Goal: Transaction & Acquisition: Purchase product/service

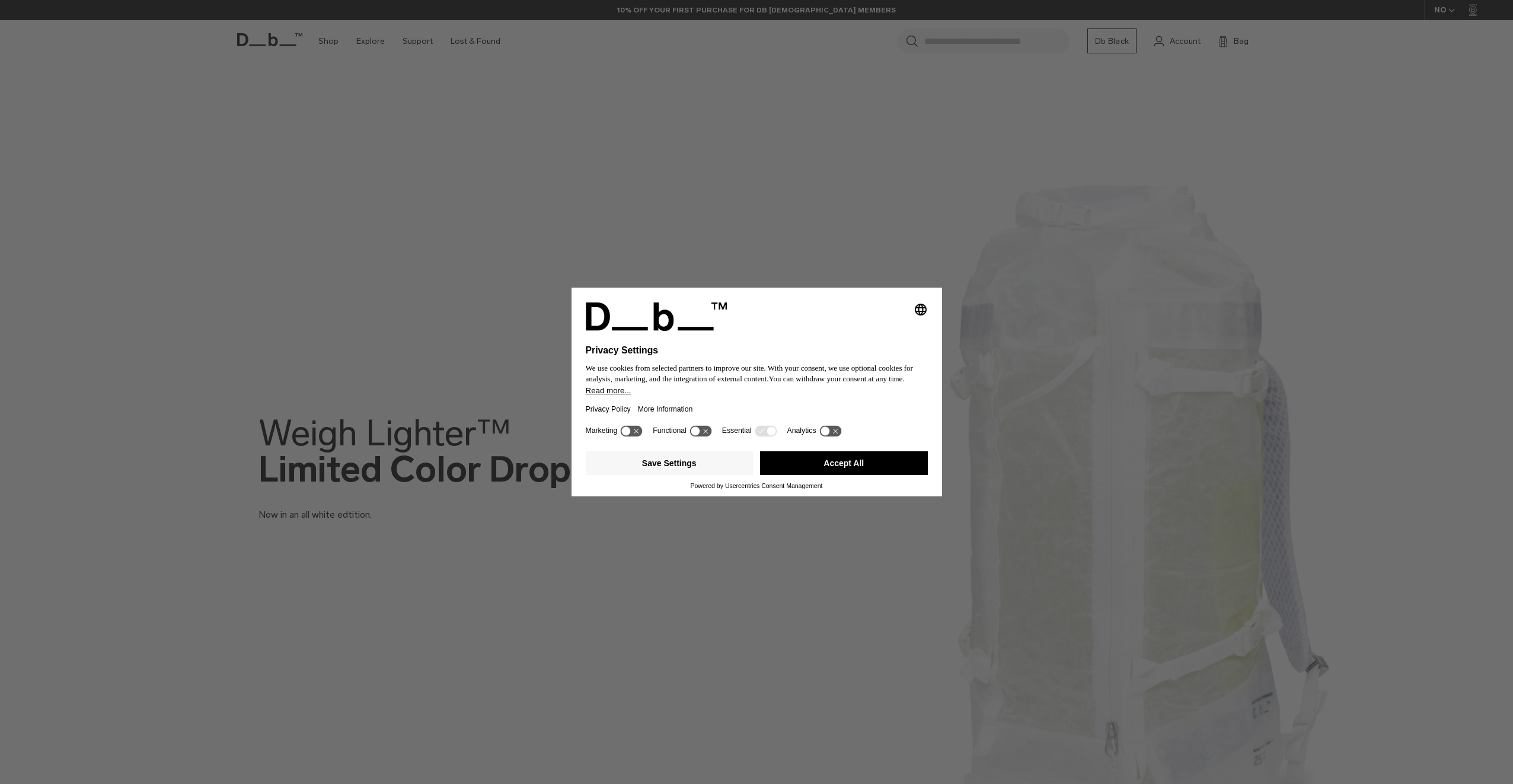
click at [885, 453] on button "Accept All" at bounding box center [844, 463] width 168 height 24
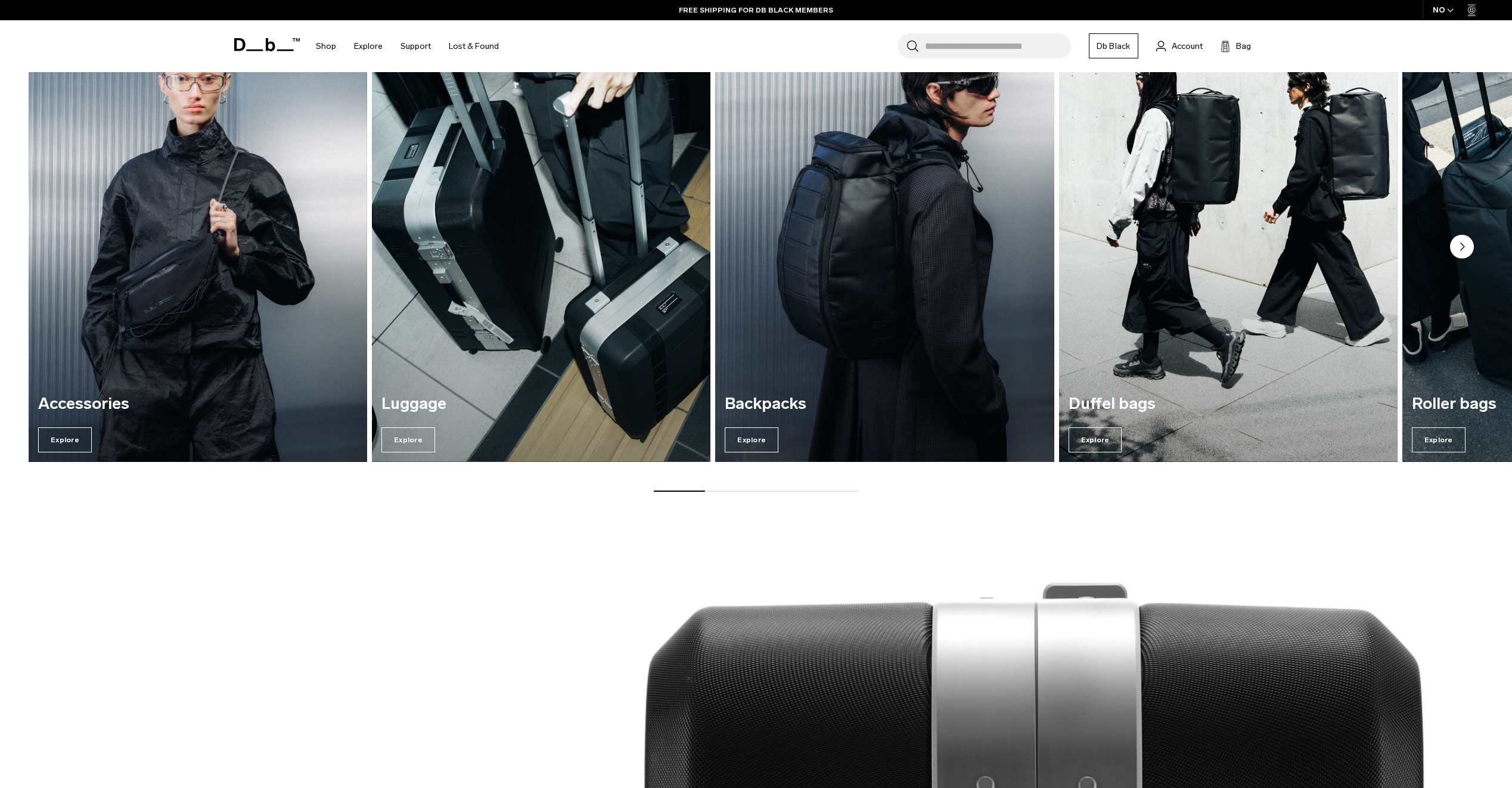
scroll to position [1549, 0]
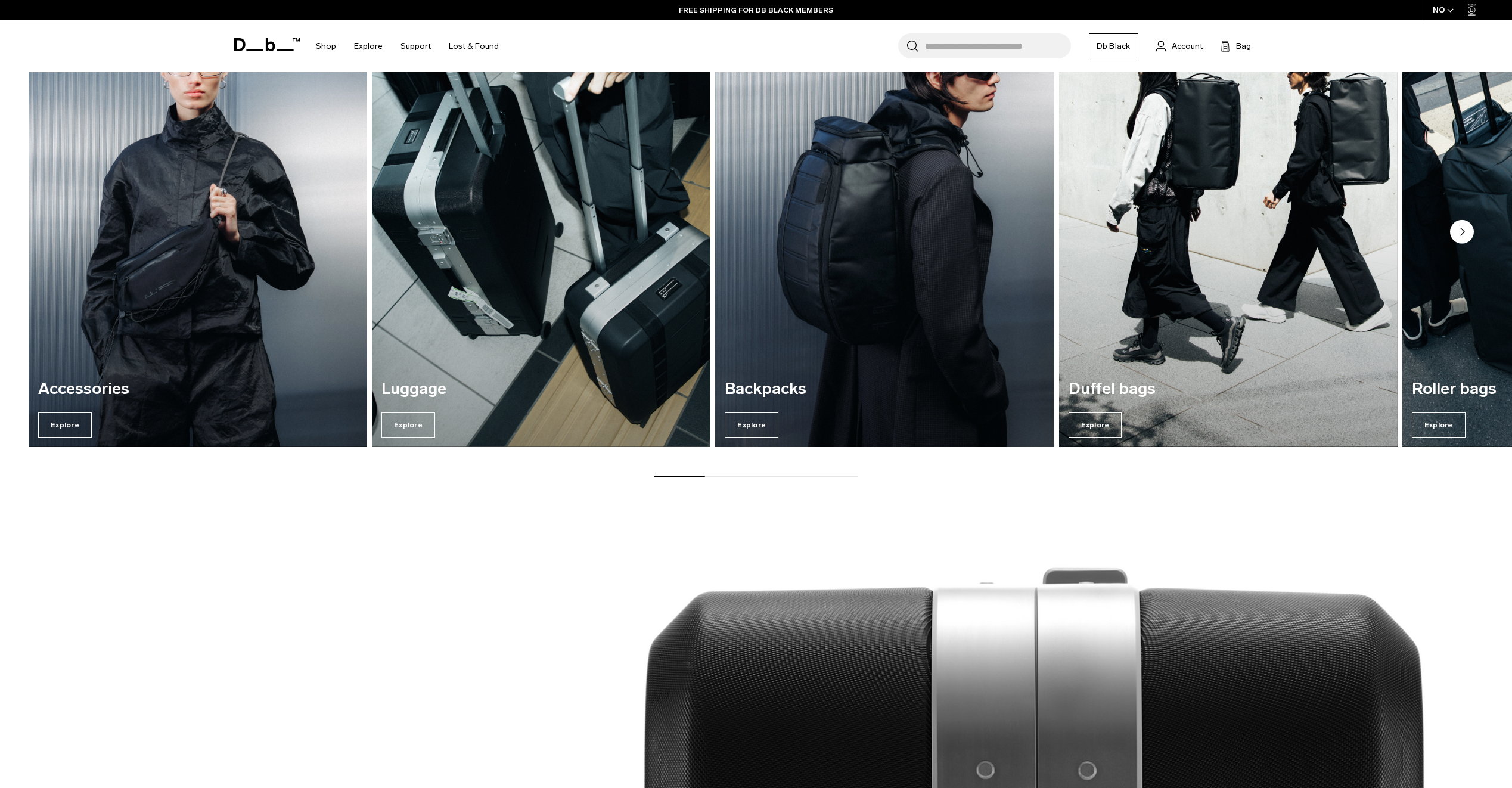
click at [886, 238] on img "3 / 7" at bounding box center [885, 218] width 349 height 471
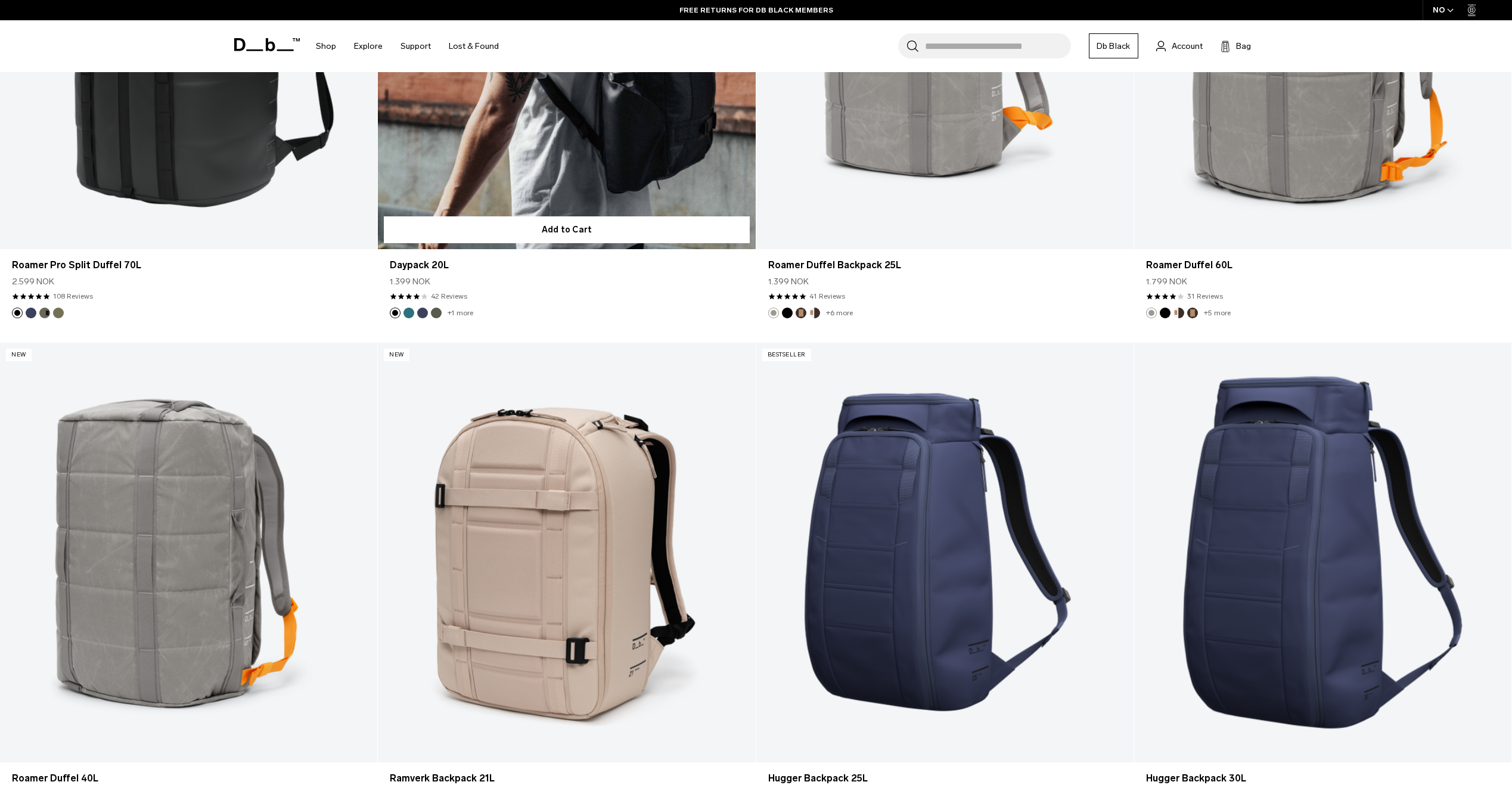
scroll to position [2443, 0]
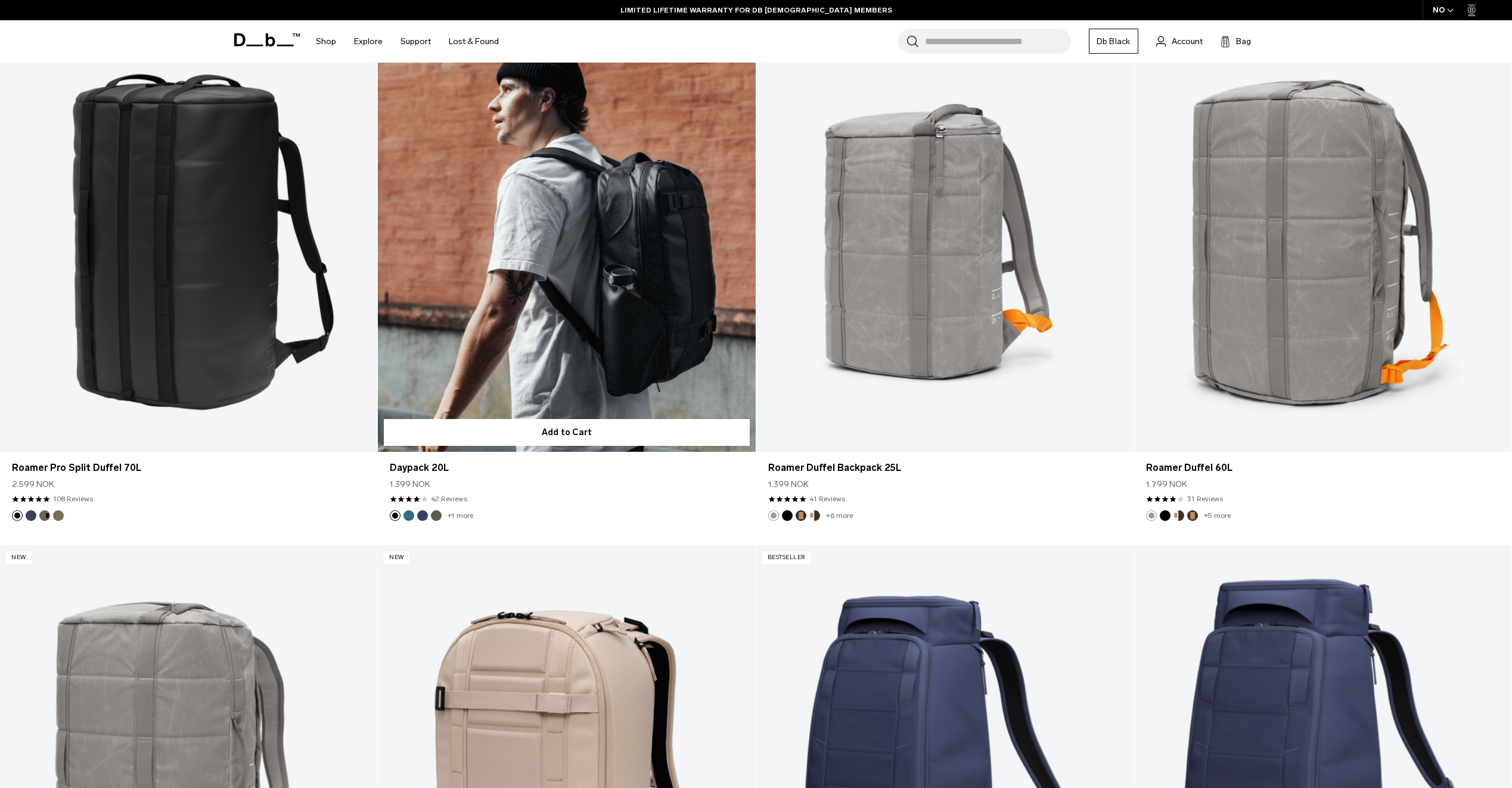
click at [491, 382] on link "Daypack 20L" at bounding box center [567, 242] width 377 height 419
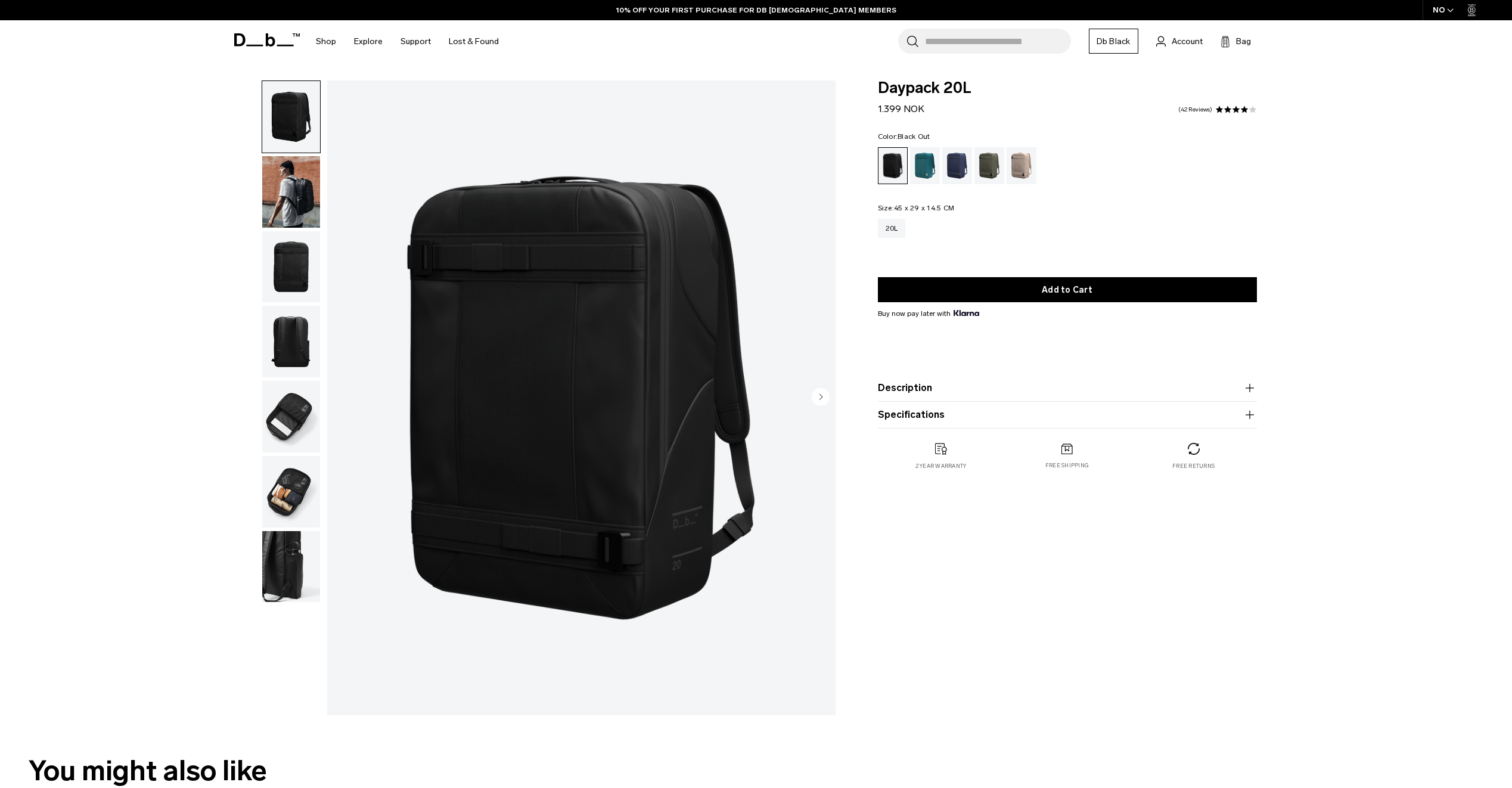
click at [304, 192] on img "button" at bounding box center [291, 192] width 58 height 71
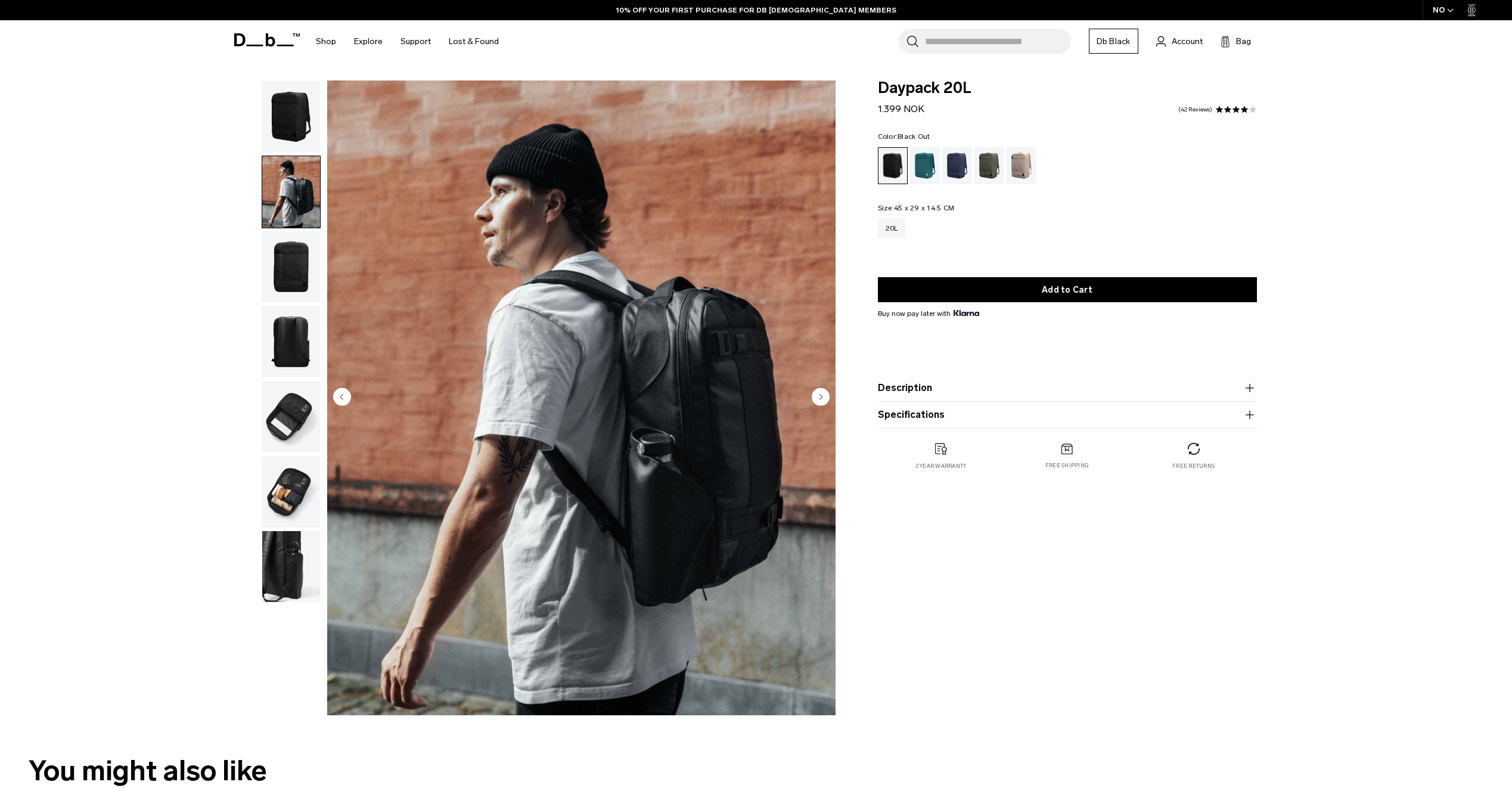
click at [302, 252] on img "button" at bounding box center [291, 267] width 58 height 71
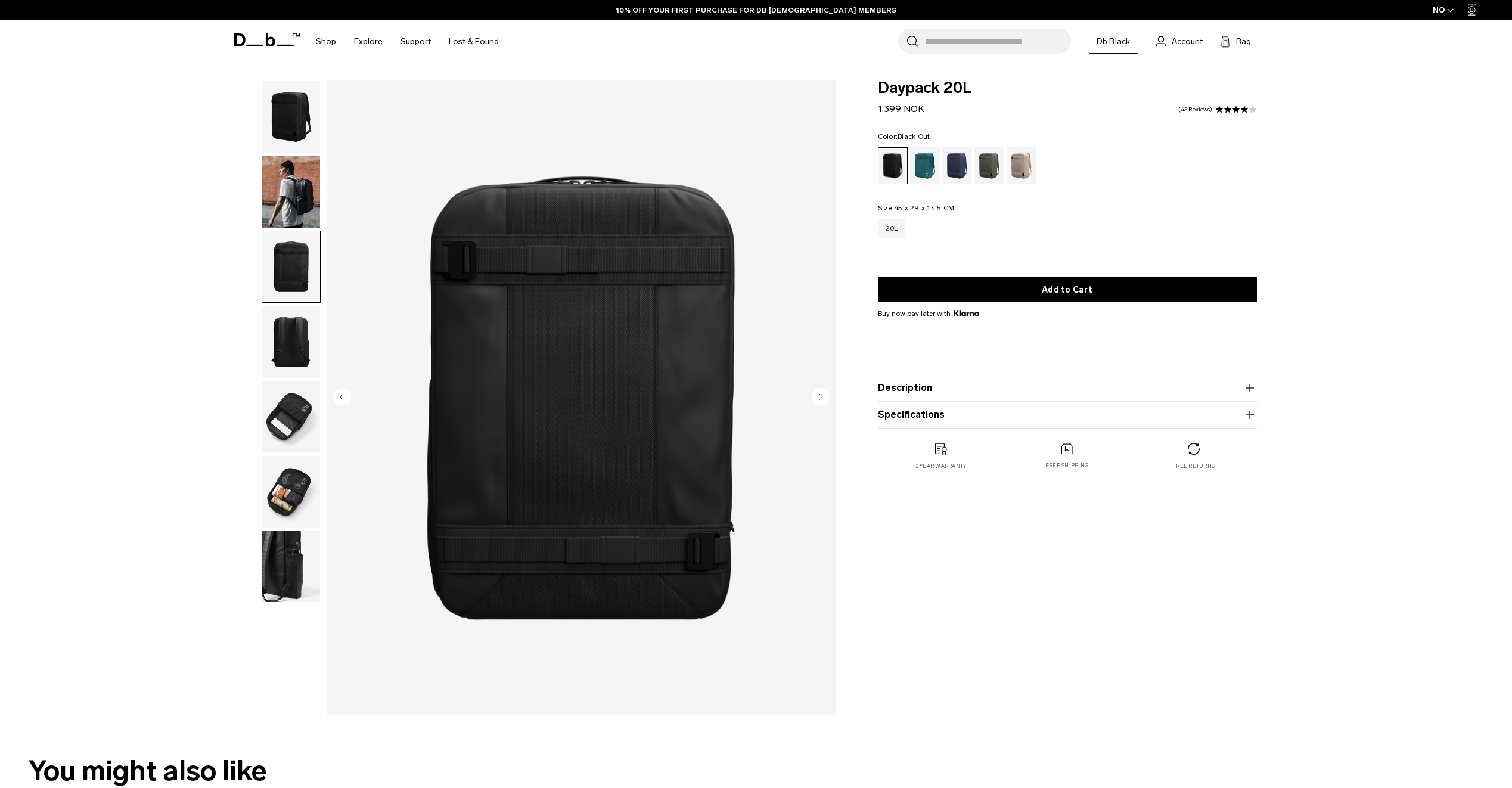
click at [286, 327] on img "button" at bounding box center [291, 342] width 58 height 71
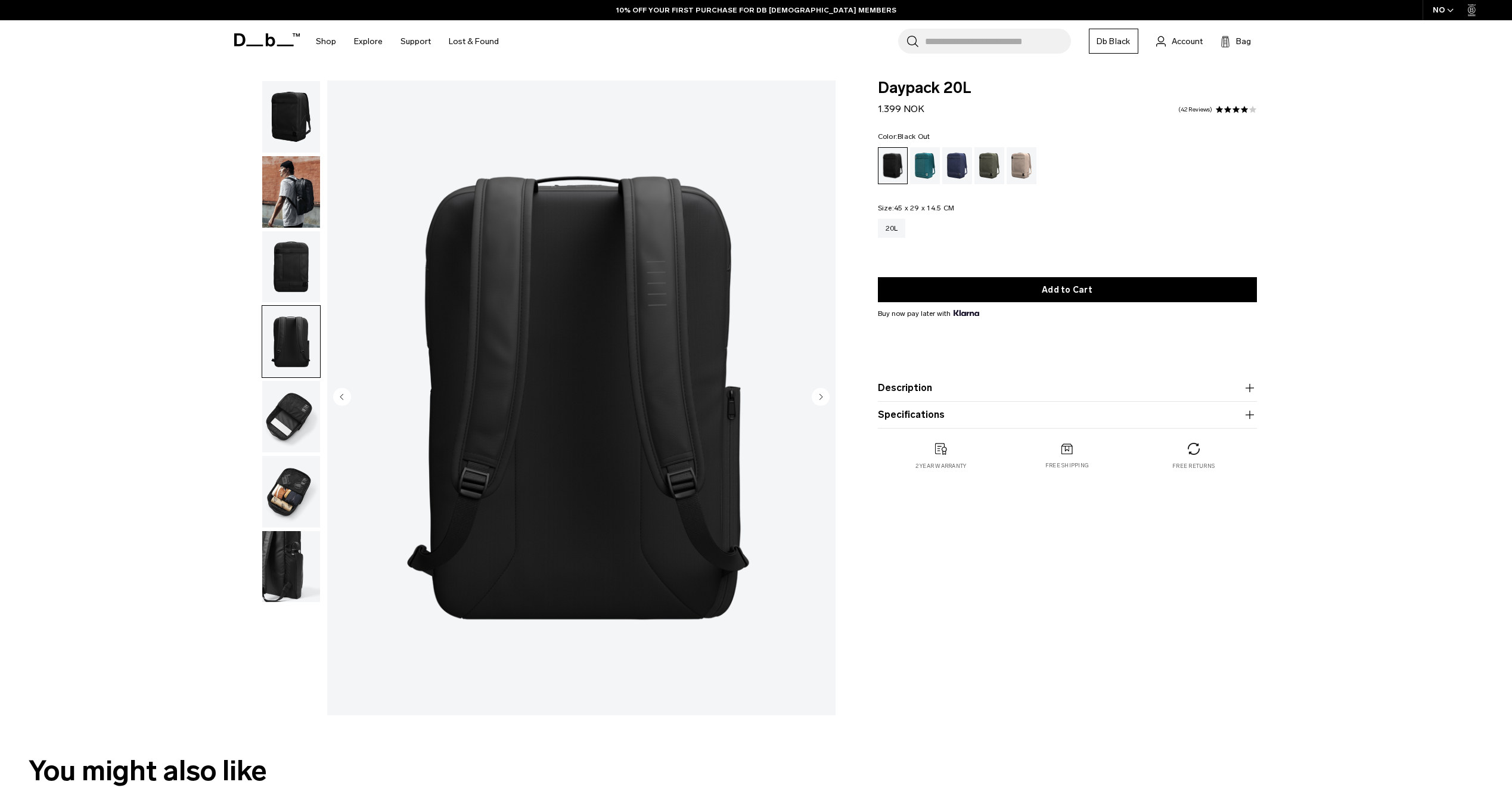
click at [291, 381] on img "button" at bounding box center [291, 416] width 58 height 71
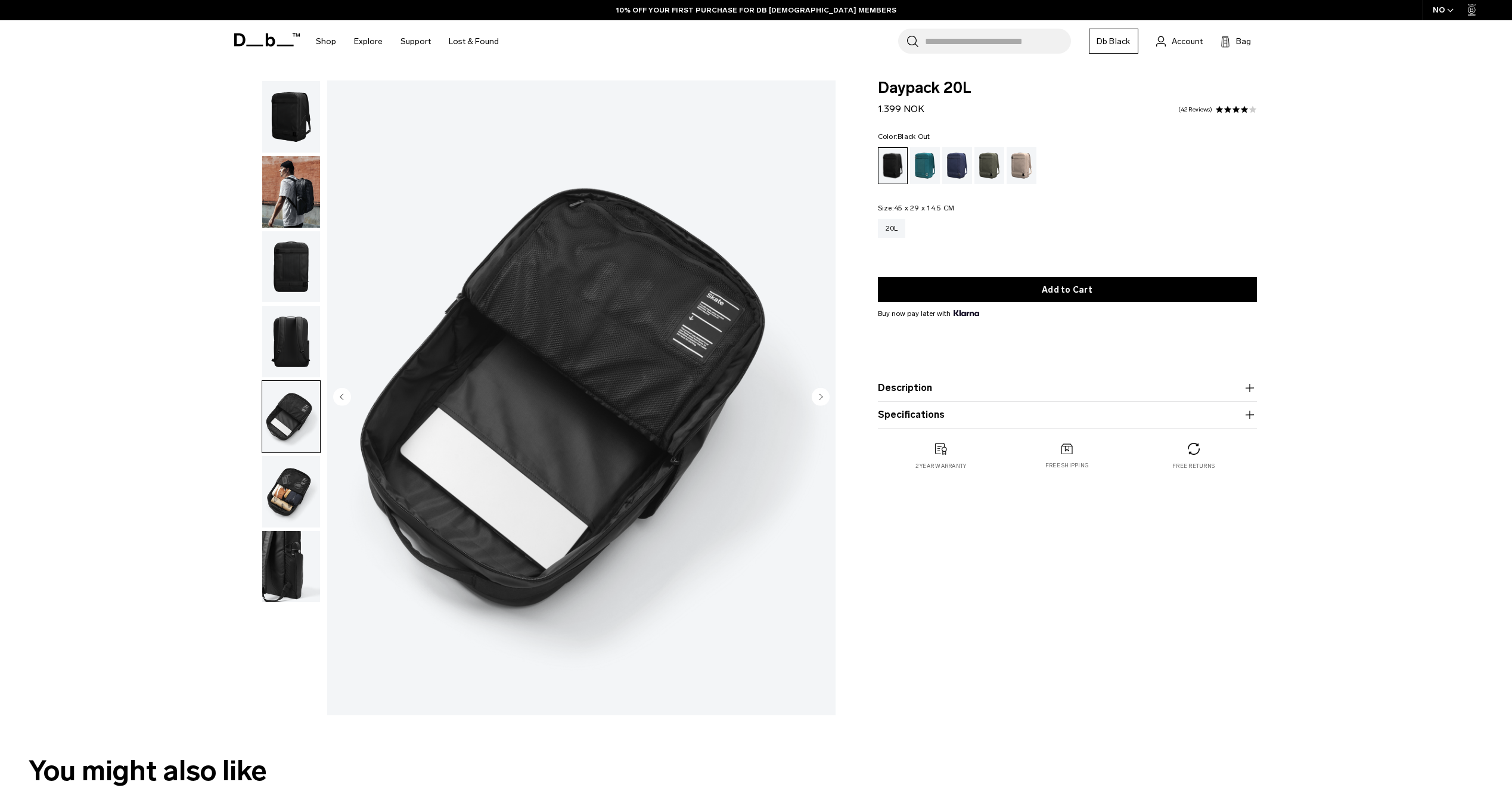
click at [296, 467] on img "button" at bounding box center [291, 492] width 58 height 71
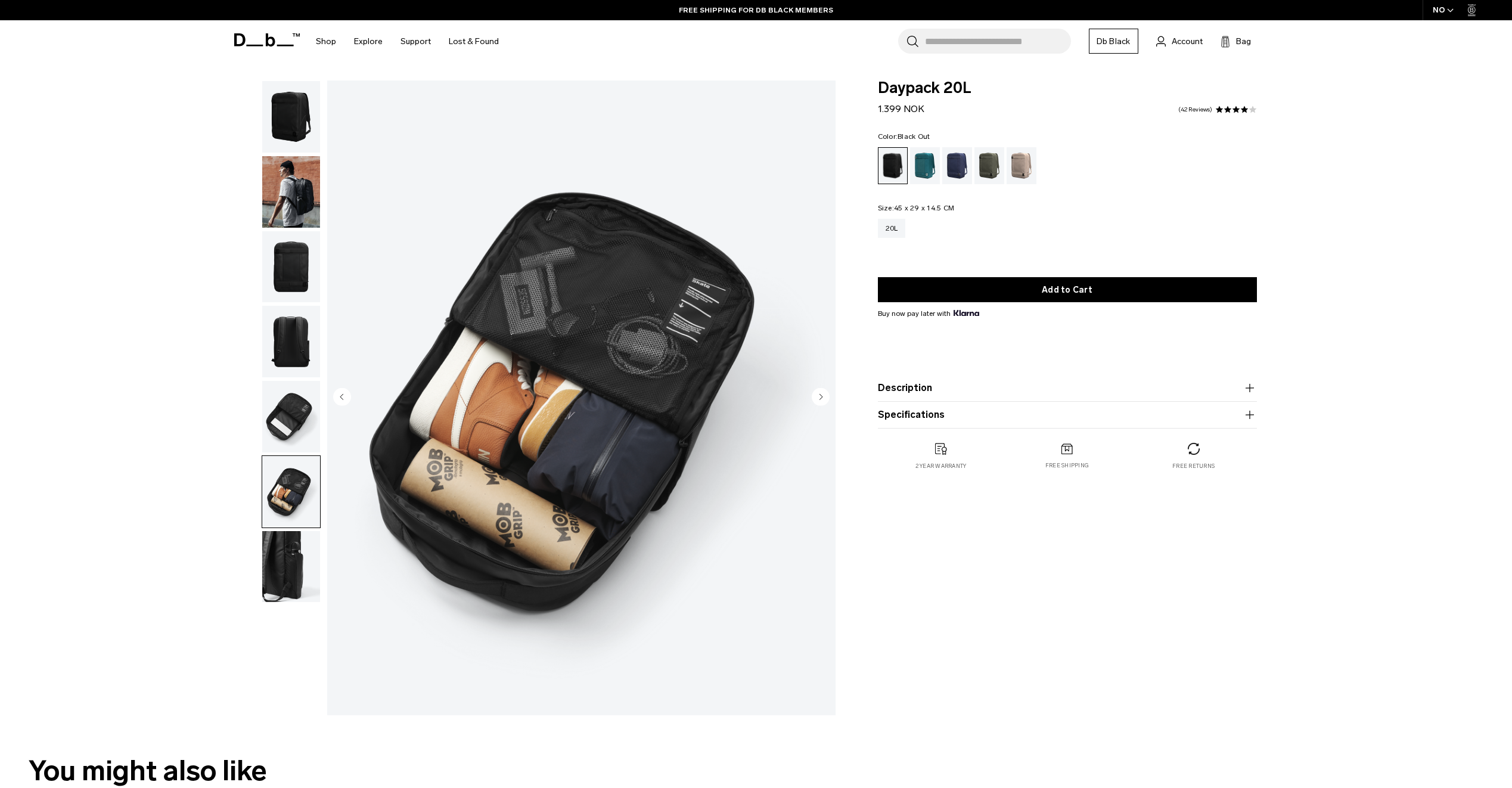
click at [285, 548] on img "button" at bounding box center [291, 567] width 58 height 71
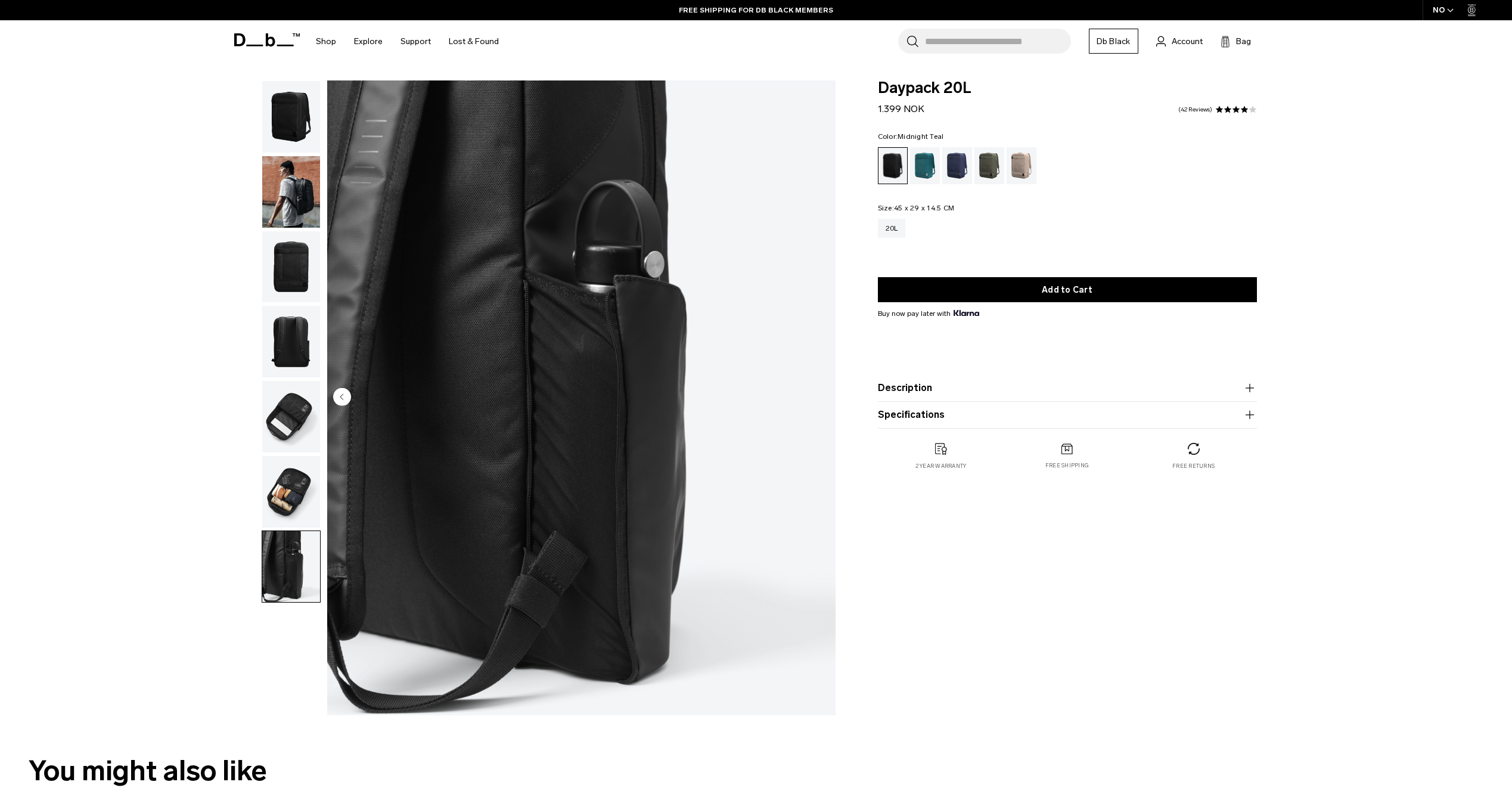
click at [927, 178] on div "Midnight Teal" at bounding box center [925, 166] width 30 height 37
